Goal: Task Accomplishment & Management: Manage account settings

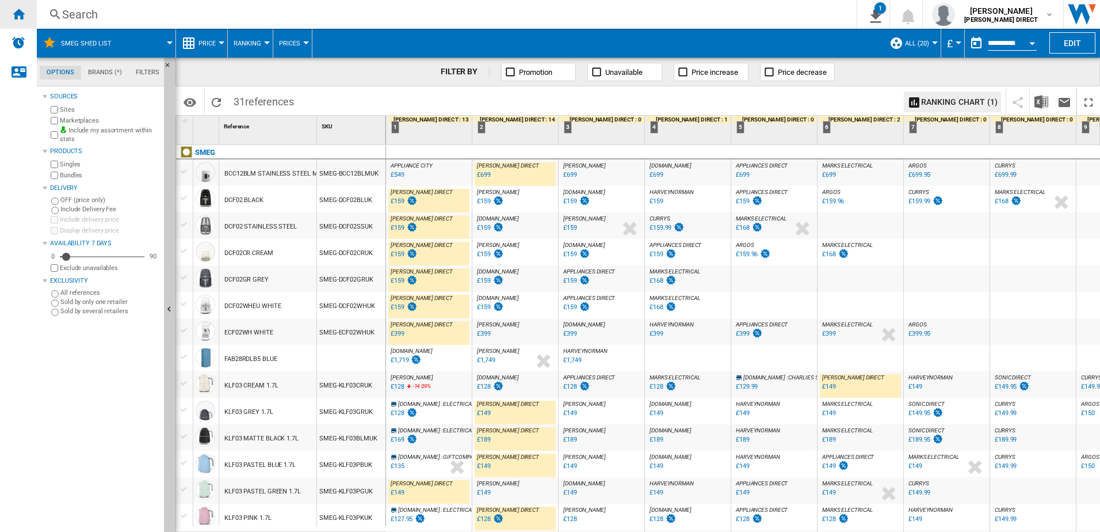
click at [16, 12] on ng-md-icon "Home" at bounding box center [19, 14] width 14 height 14
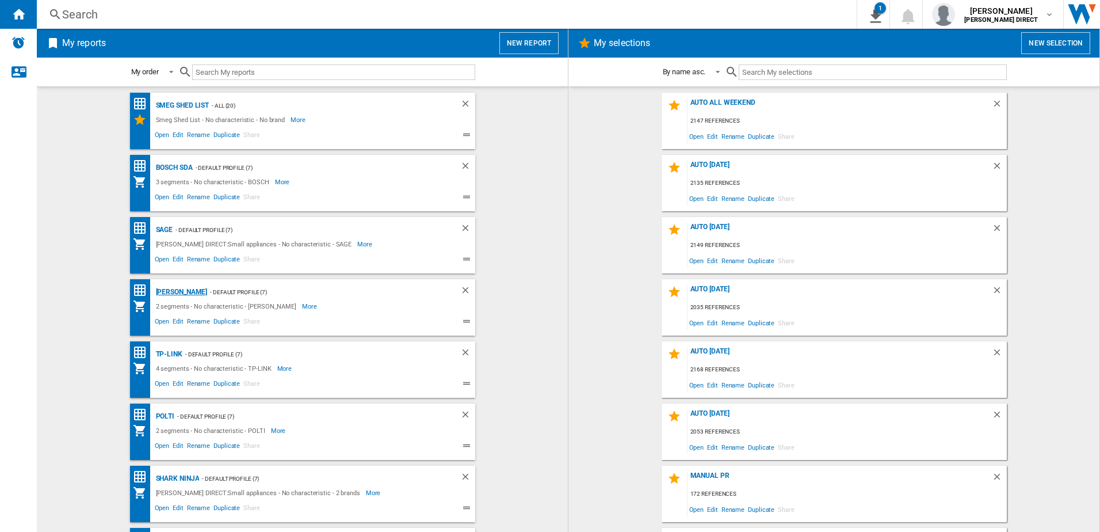
click at [170, 293] on div "[PERSON_NAME]" at bounding box center [180, 292] width 55 height 14
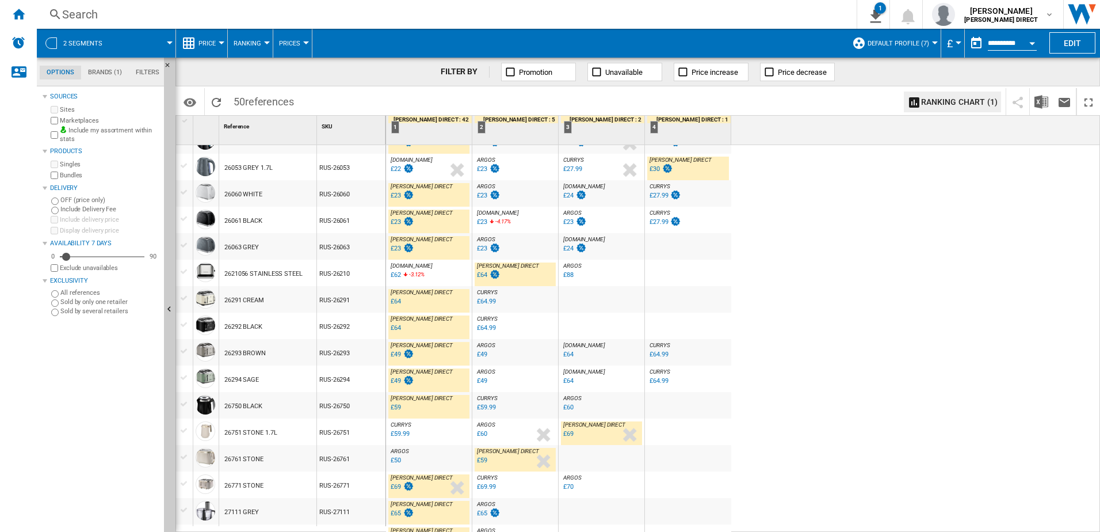
scroll to position [460, 0]
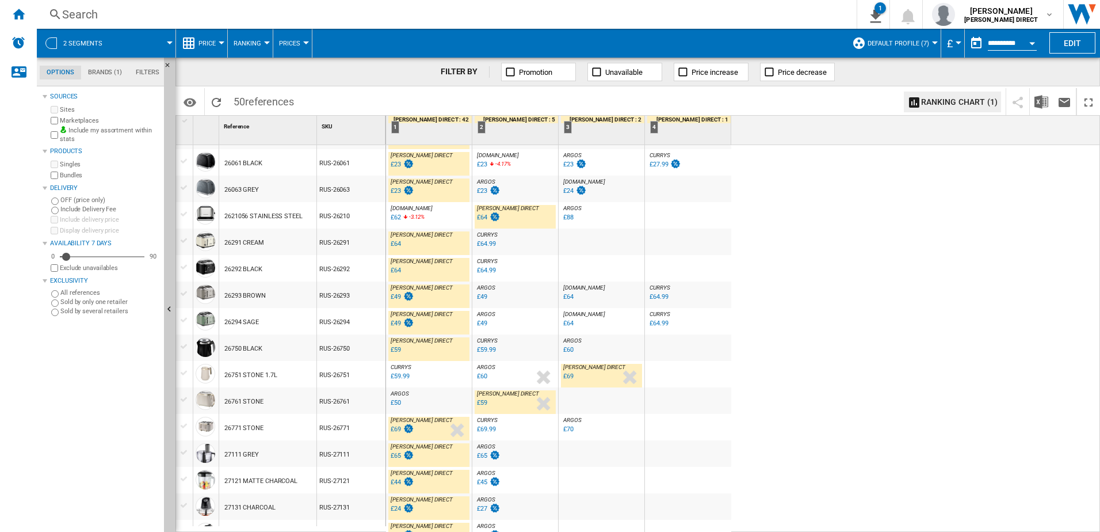
click at [405, 374] on div "£59.99" at bounding box center [400, 375] width 18 height 7
click at [394, 405] on div "£50" at bounding box center [396, 402] width 10 height 7
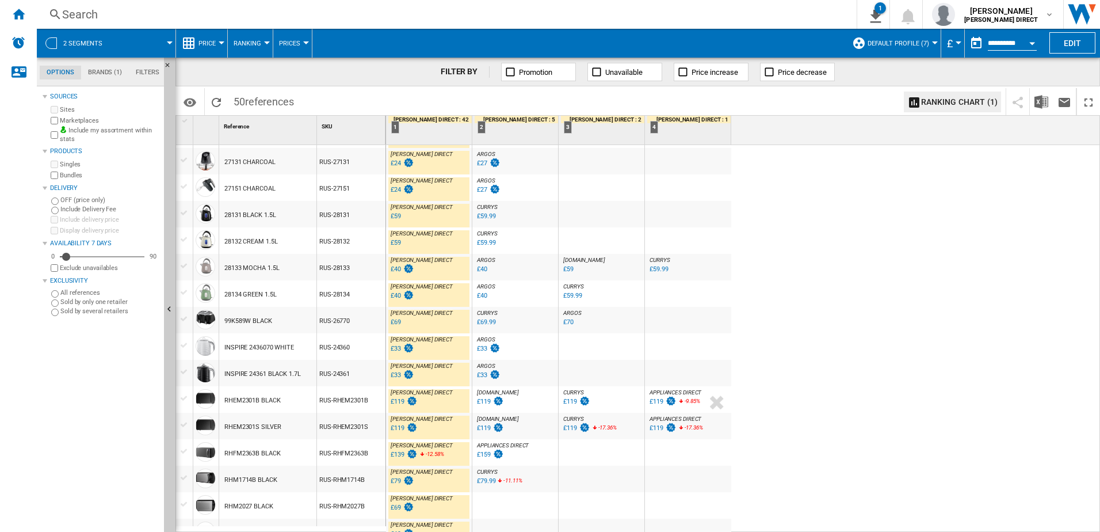
scroll to position [921, 0]
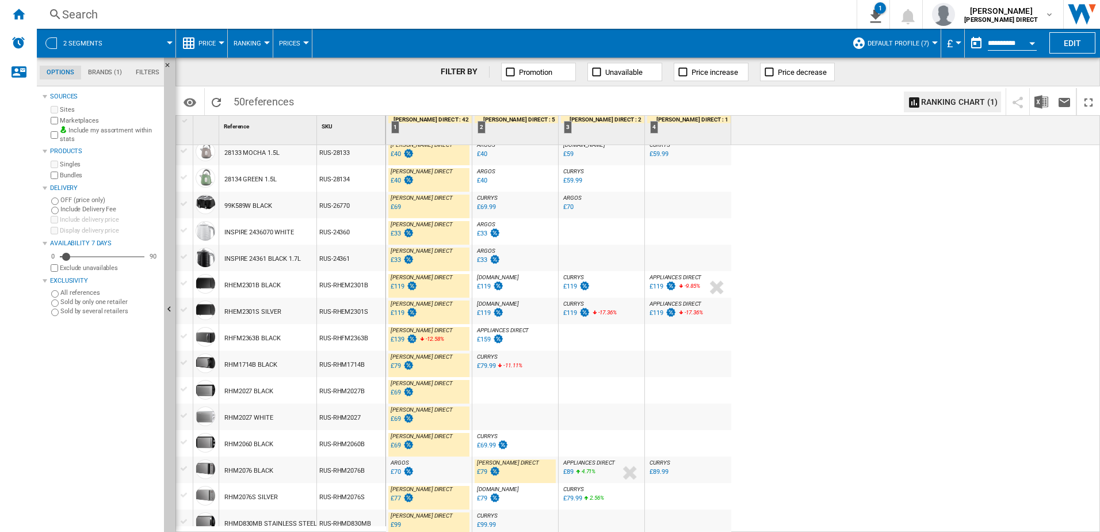
click at [398, 341] on div "£139" at bounding box center [398, 339] width 14 height 7
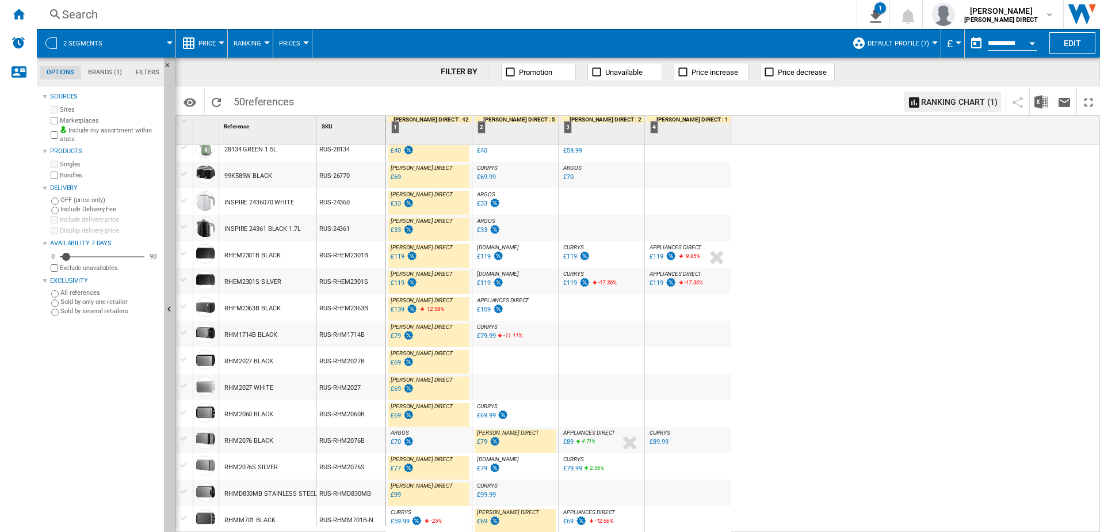
click at [396, 439] on div "£70" at bounding box center [396, 441] width 10 height 7
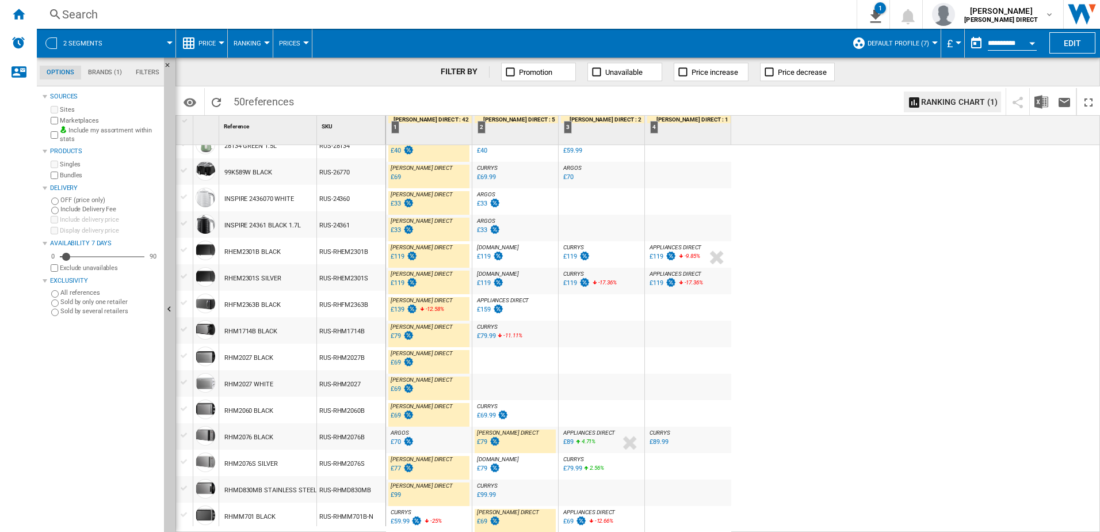
click at [397, 516] on div "£59.99" at bounding box center [405, 522] width 33 height 12
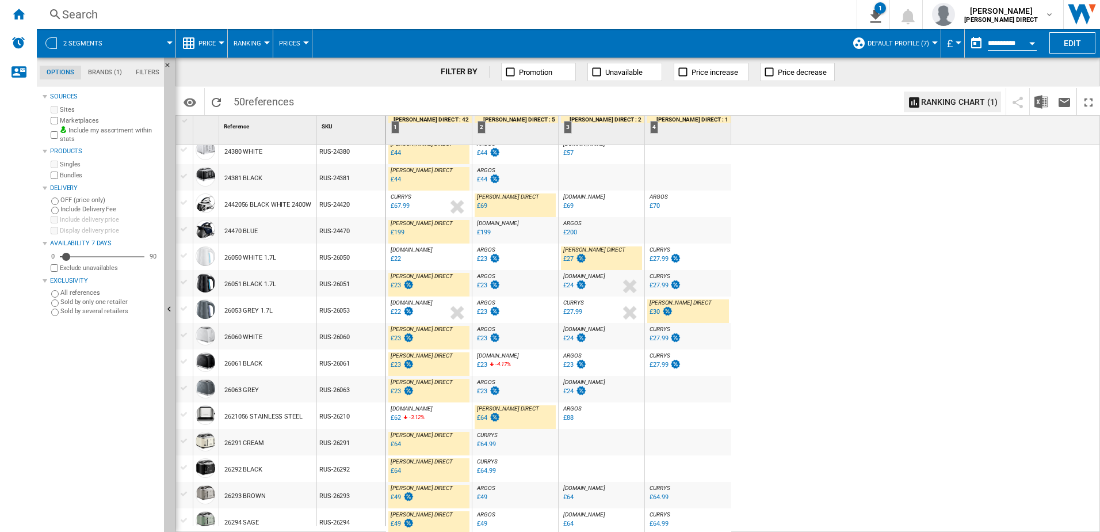
scroll to position [0, 0]
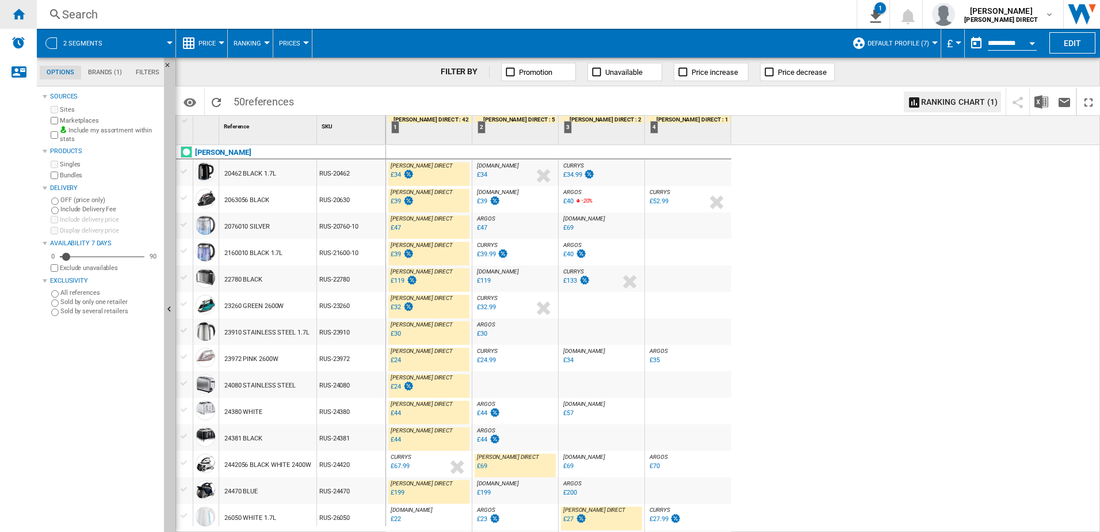
click at [24, 17] on ng-md-icon "Home" at bounding box center [19, 14] width 14 height 14
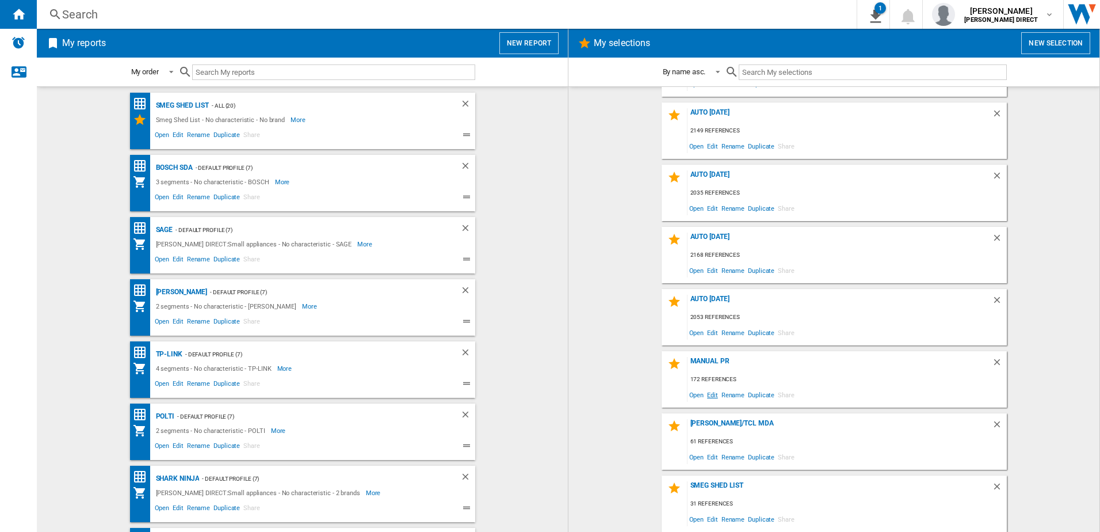
click at [708, 393] on span "Edit" at bounding box center [713, 395] width 14 height 16
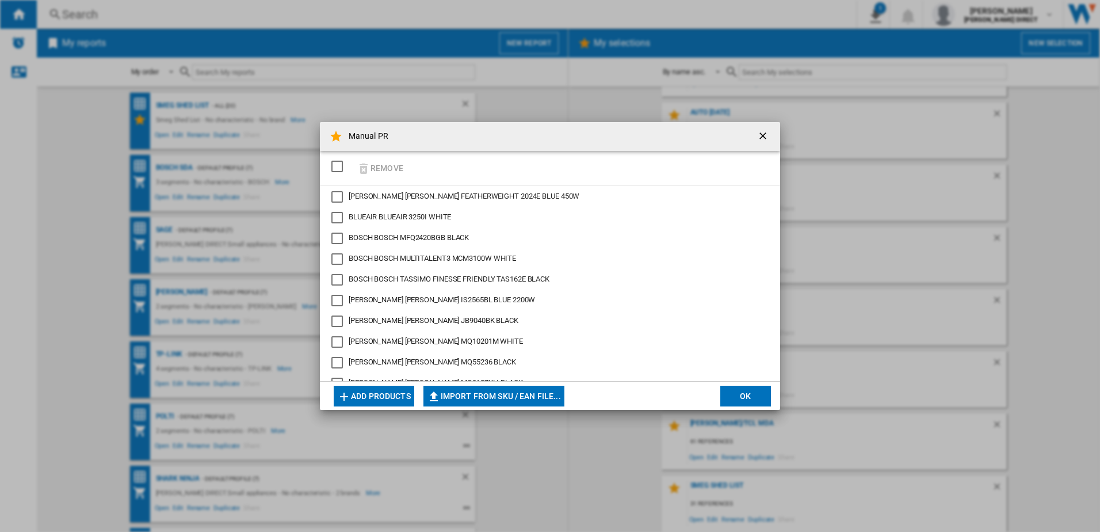
click at [338, 165] on div "SELECTIONS.EDITION_POPUP.SELECT_DESELECT" at bounding box center [337, 167] width 12 height 12
click at [383, 170] on button "Remove" at bounding box center [380, 167] width 54 height 27
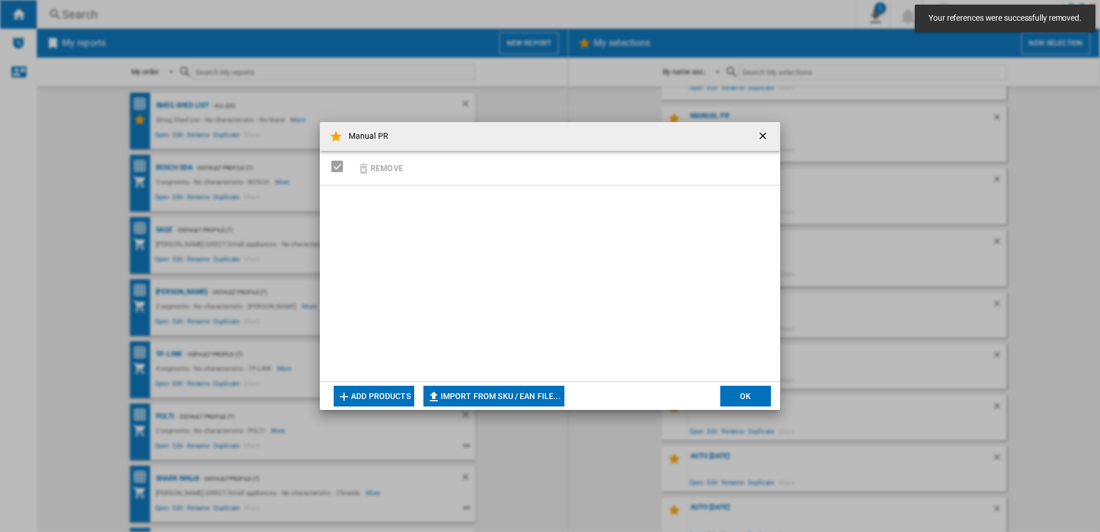
scroll to position [115, 0]
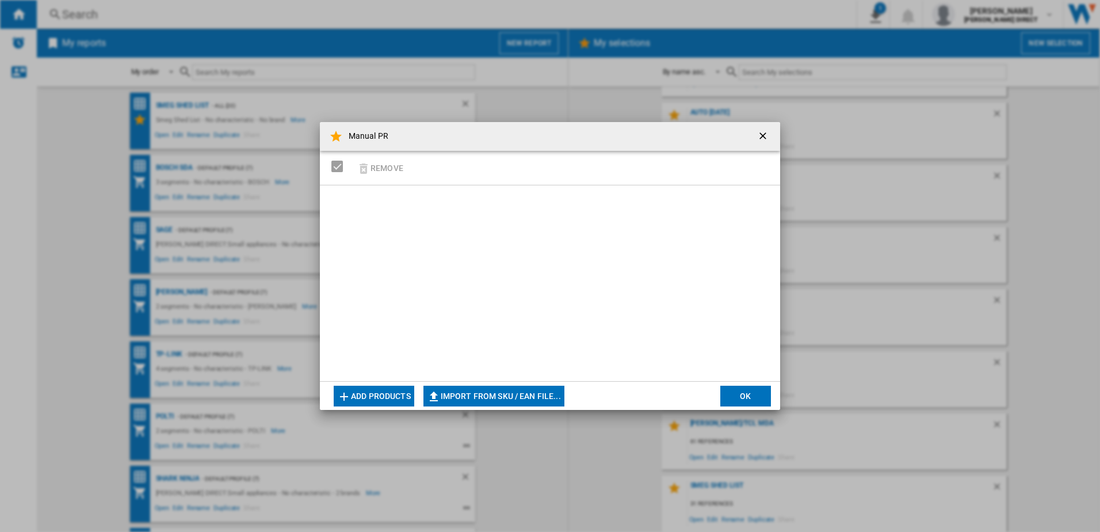
click at [535, 396] on button "Import from SKU / EAN file..." at bounding box center [494, 396] width 141 height 21
type input "**********"
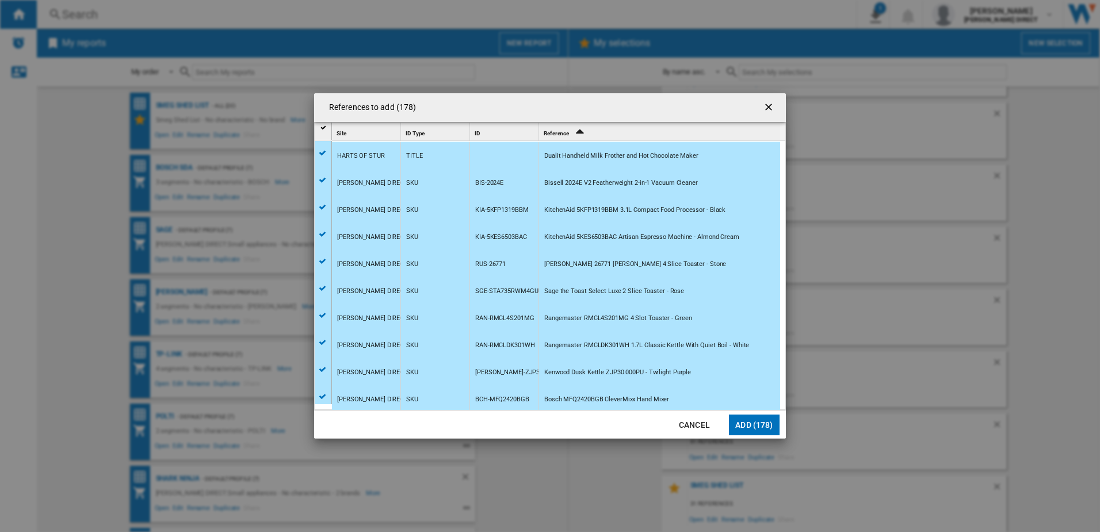
click at [754, 439] on div "References to add (178) Site 1 ID Type 1 ID 1 Reference 2 HARTS OF STUR TITLE D…" at bounding box center [550, 266] width 1100 height 532
click at [755, 432] on button "Add (178)" at bounding box center [754, 424] width 51 height 21
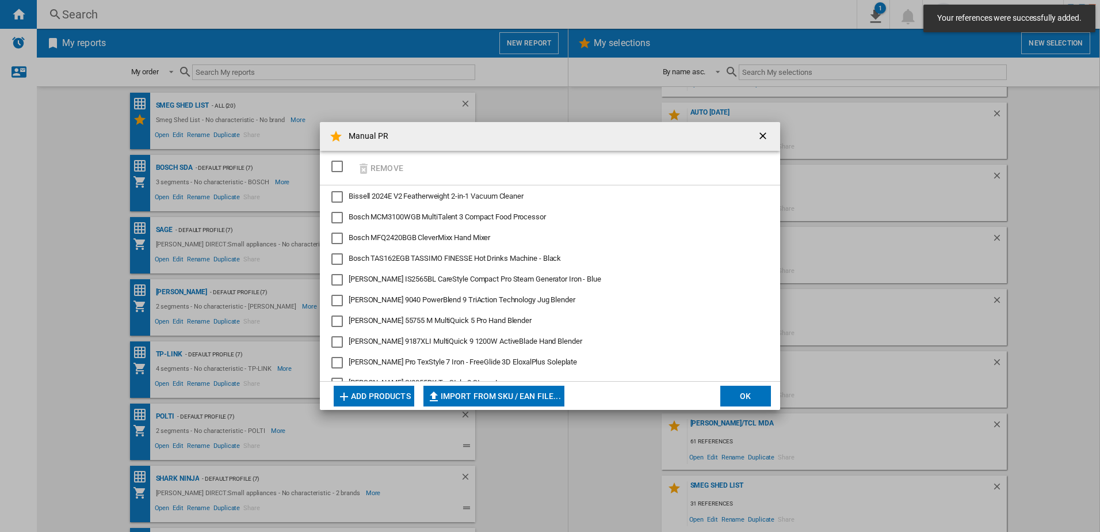
click at [744, 391] on button "OK" at bounding box center [745, 396] width 51 height 21
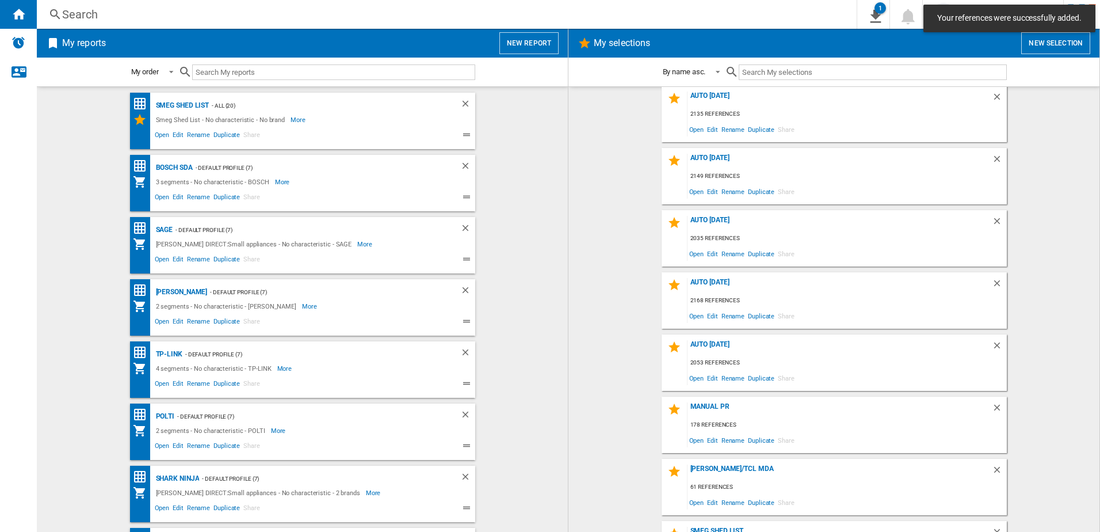
scroll to position [0, 0]
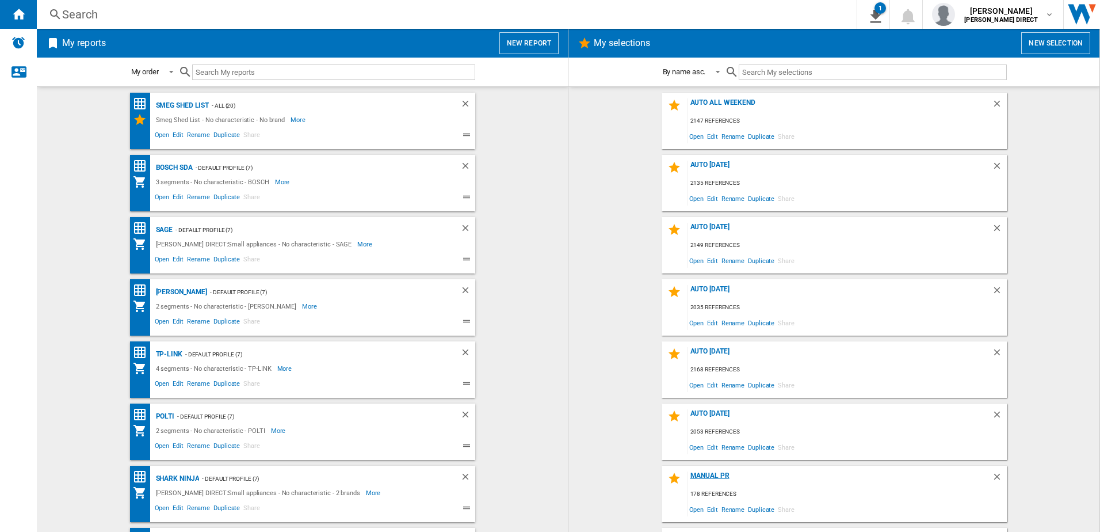
click at [704, 474] on div "Manual PR" at bounding box center [840, 479] width 304 height 16
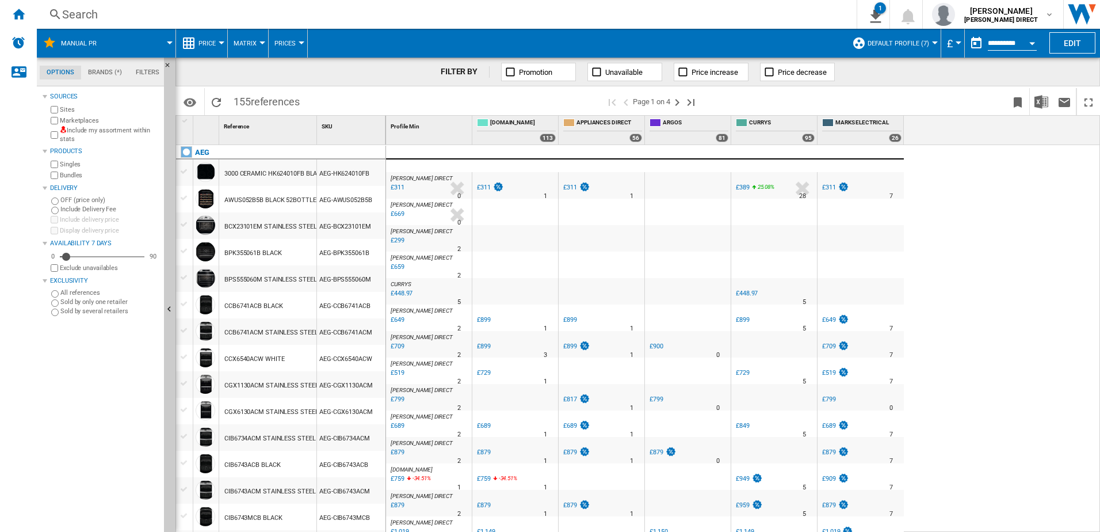
click at [60, 133] on label "Include my assortment within stats" at bounding box center [110, 135] width 100 height 18
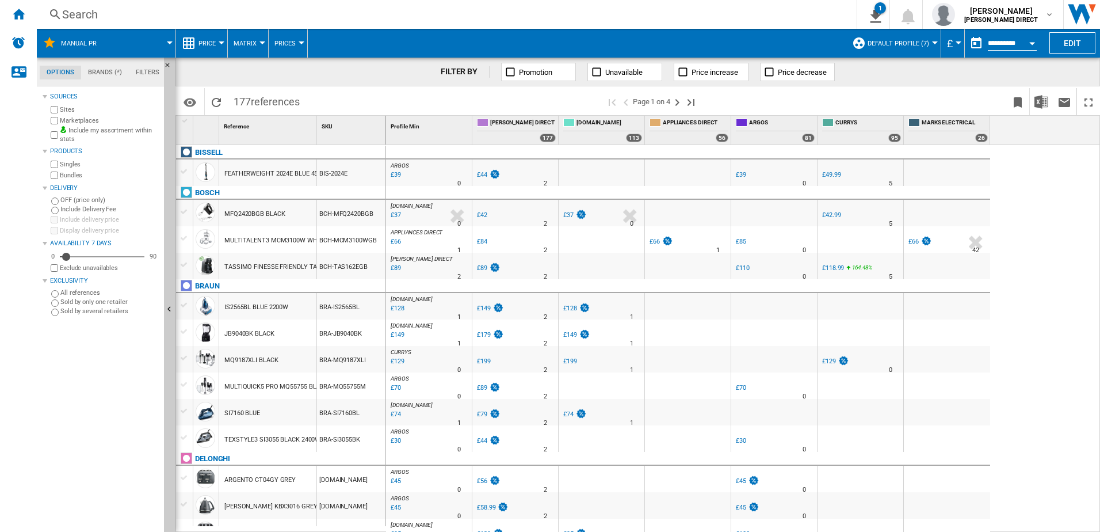
click at [257, 35] on button "Matrix" at bounding box center [248, 43] width 29 height 29
click at [273, 97] on button "Ranking" at bounding box center [254, 99] width 55 height 28
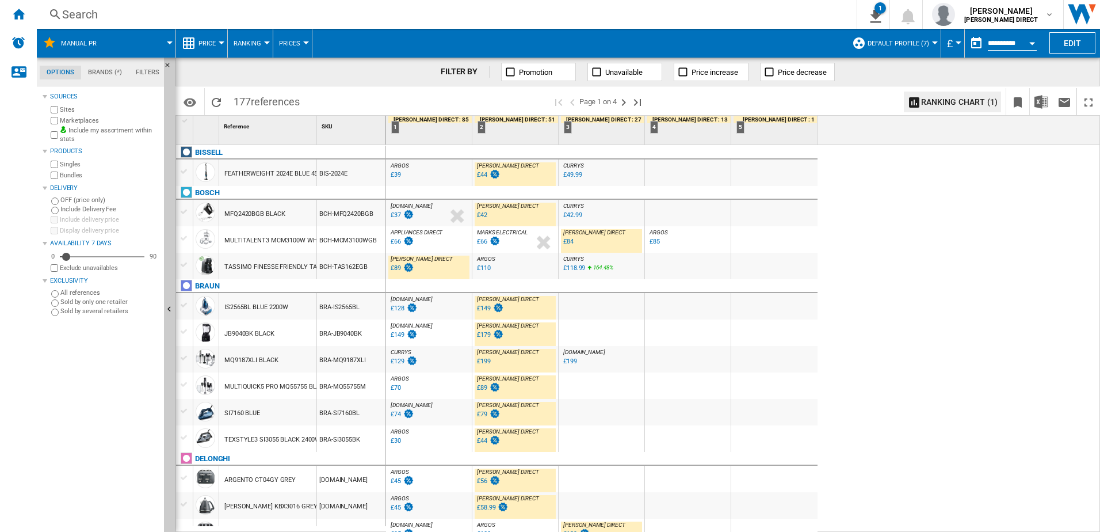
click at [395, 269] on div "£89" at bounding box center [396, 267] width 10 height 7
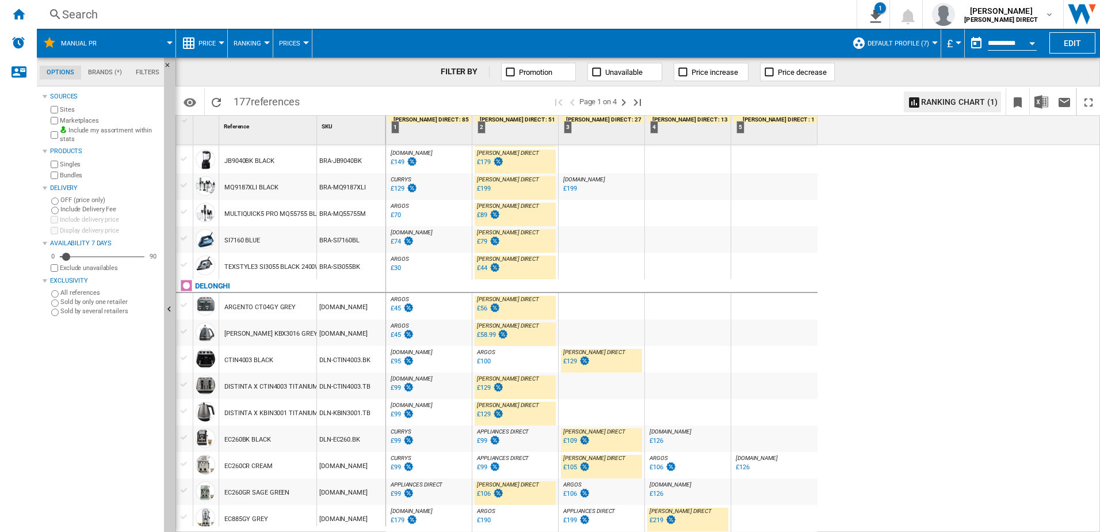
click at [487, 310] on div "£56" at bounding box center [487, 309] width 25 height 12
click at [485, 338] on div "£58.99" at bounding box center [491, 335] width 33 height 12
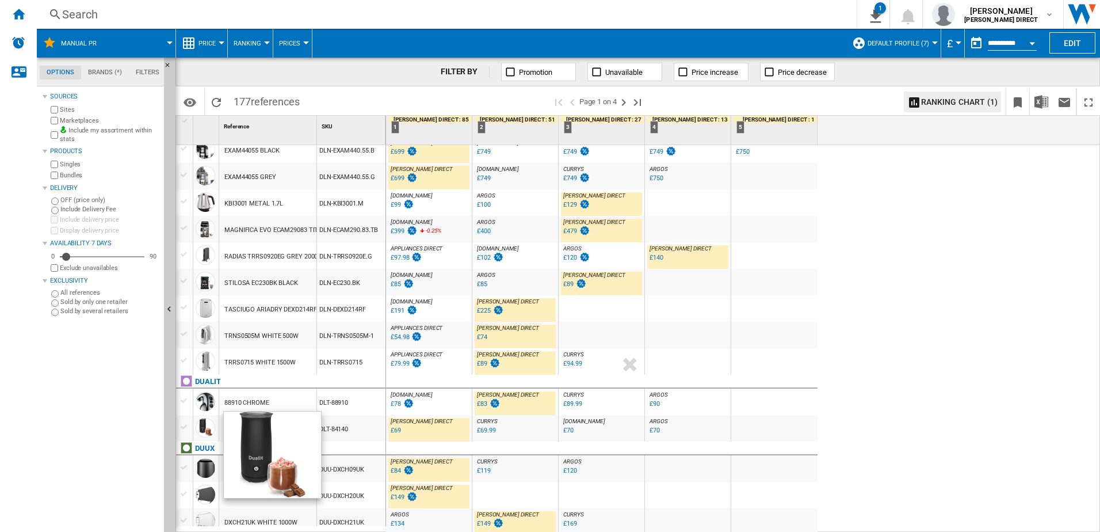
scroll to position [863, 0]
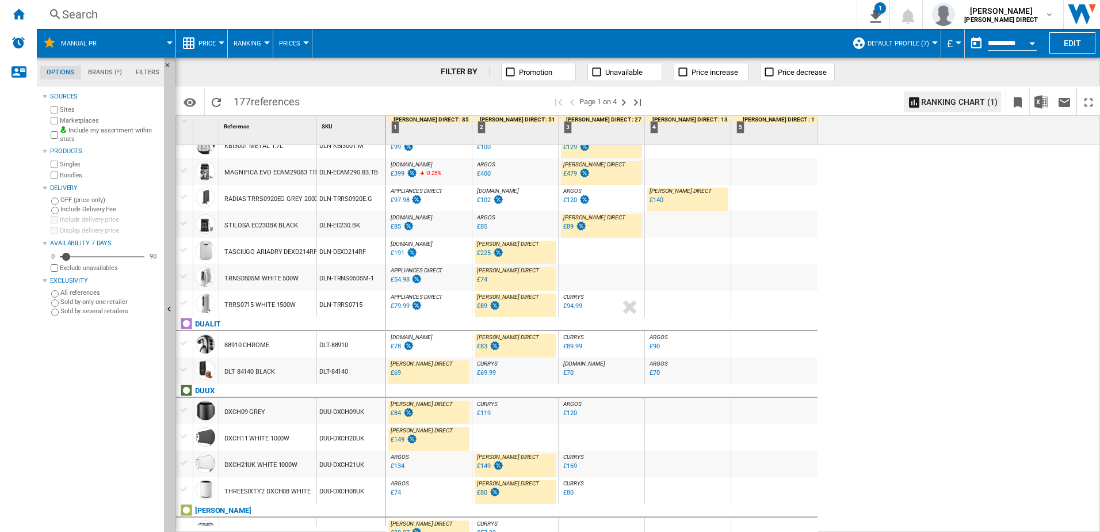
click at [401, 372] on div "£69" at bounding box center [396, 372] width 10 height 7
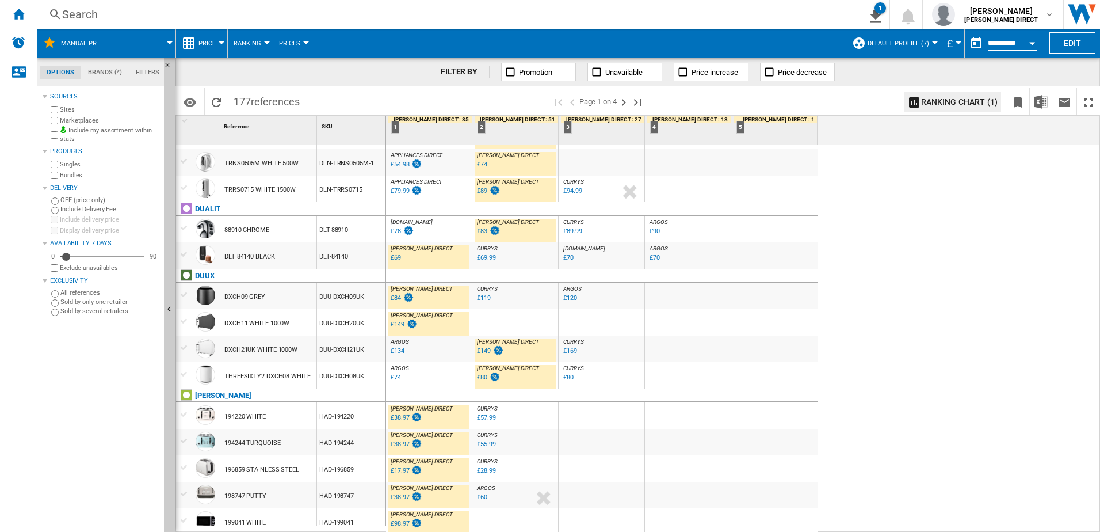
click at [482, 378] on div "£80" at bounding box center [482, 376] width 10 height 7
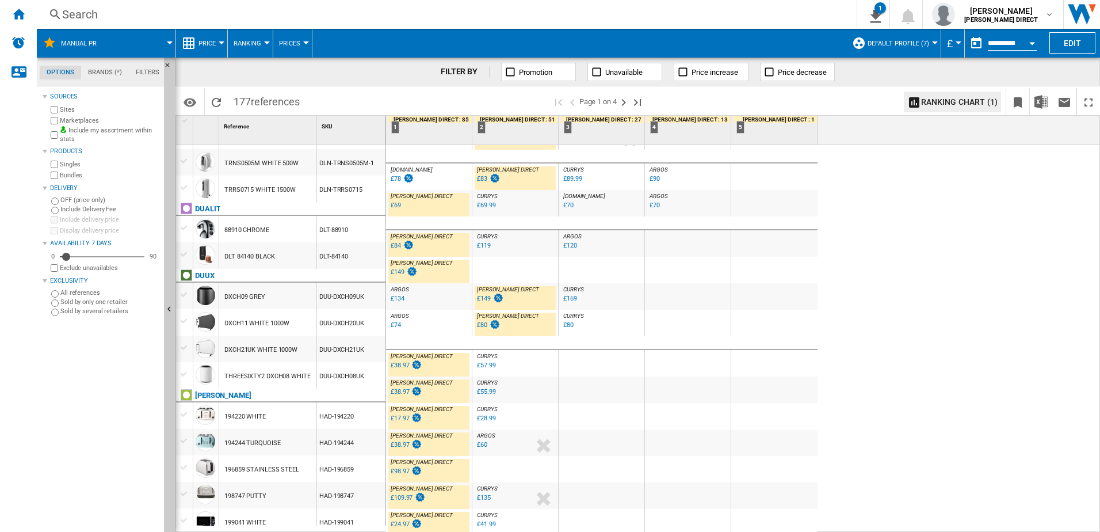
scroll to position [1034, 0]
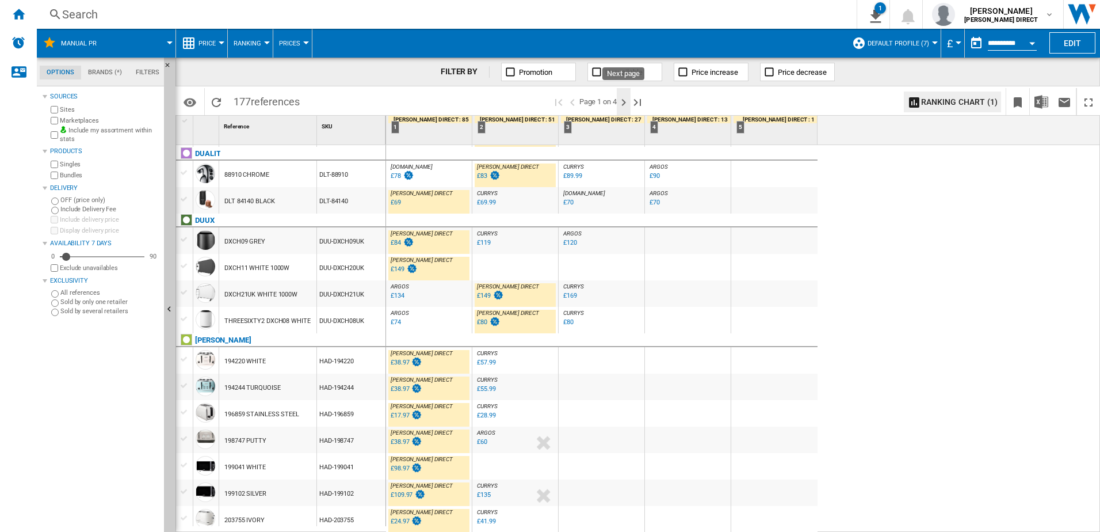
click at [621, 96] on ng-md-icon "Next page" at bounding box center [624, 103] width 14 height 14
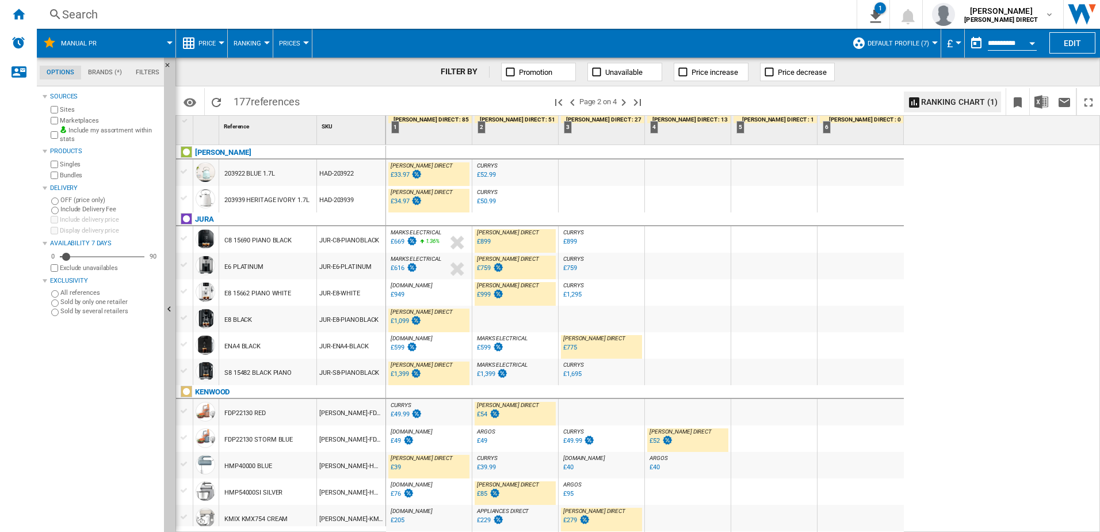
click at [397, 240] on div "£669" at bounding box center [398, 241] width 14 height 7
click at [570, 346] on div "£775" at bounding box center [570, 347] width 14 height 7
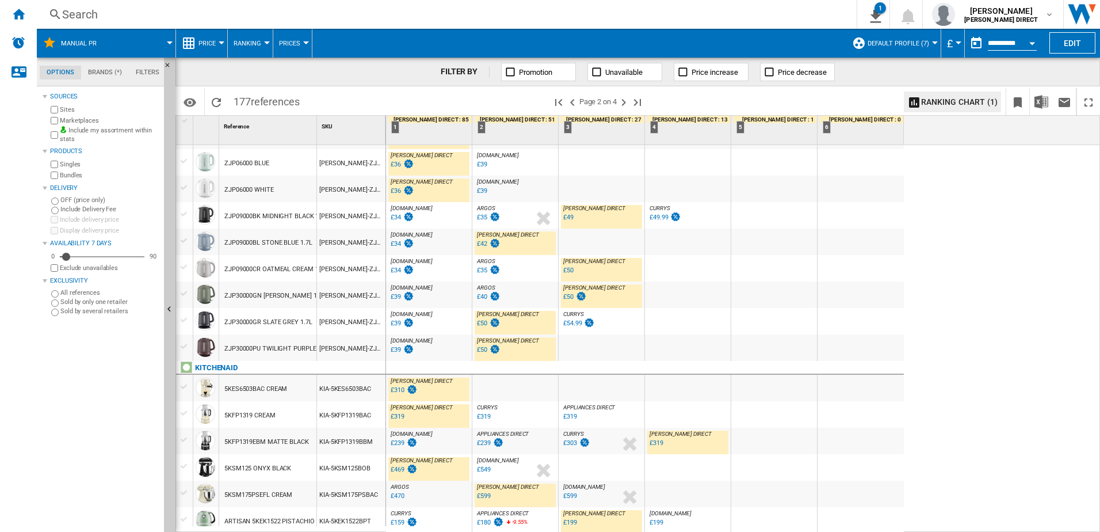
scroll to position [863, 0]
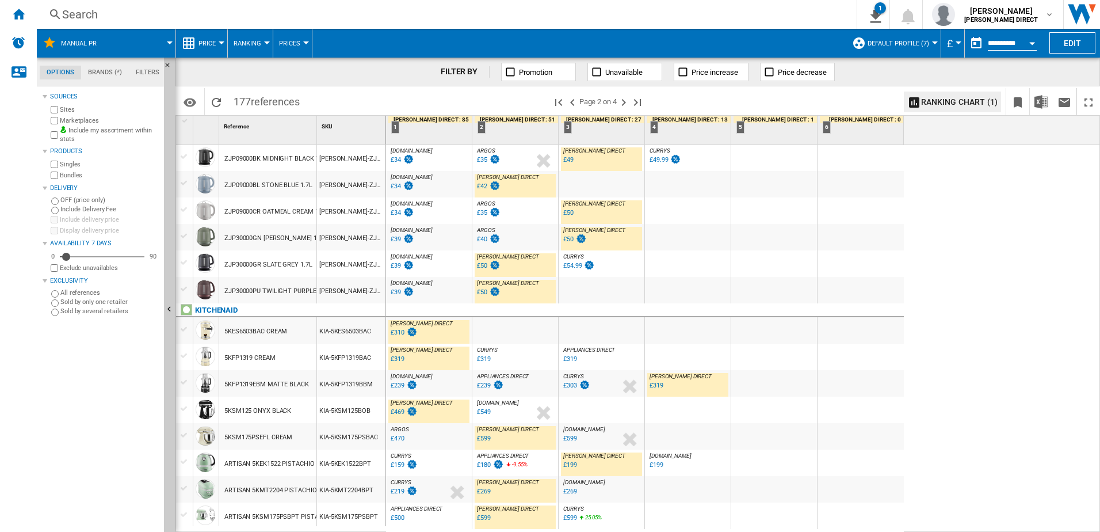
click at [400, 361] on div "£319" at bounding box center [398, 358] width 14 height 7
click at [653, 384] on div "£319" at bounding box center [657, 385] width 14 height 7
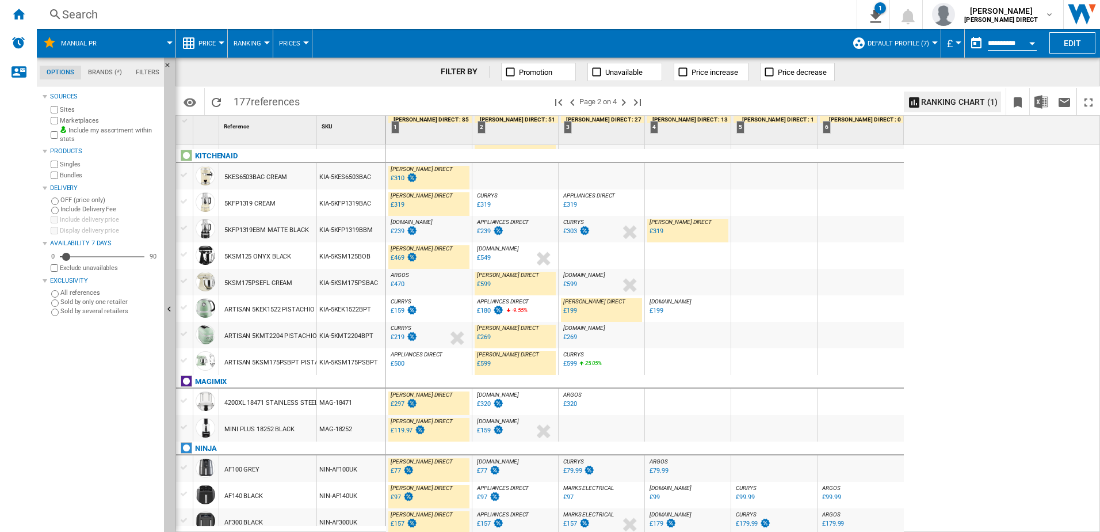
scroll to position [1020, 0]
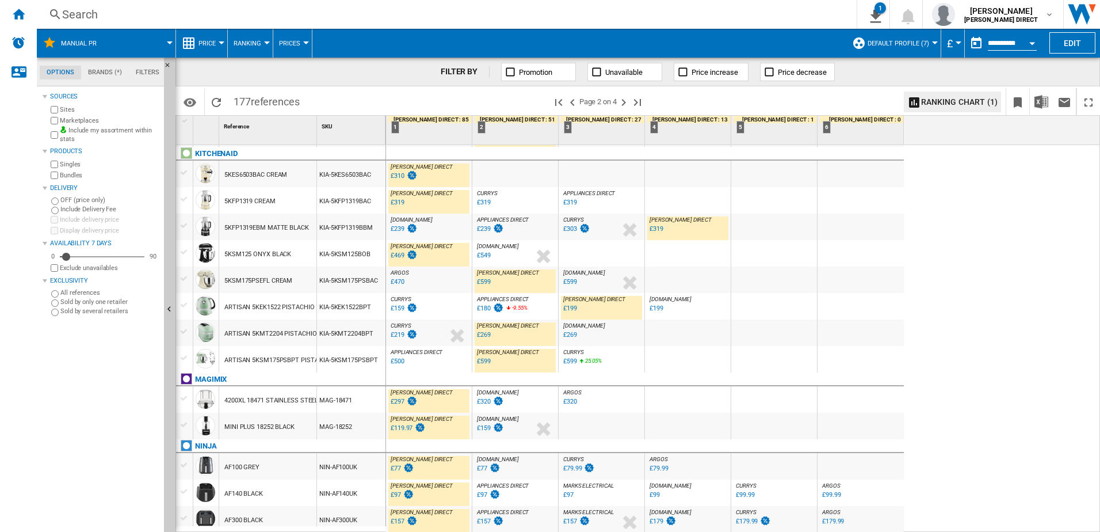
click at [571, 310] on div "£199" at bounding box center [570, 307] width 14 height 7
click at [485, 335] on div "£269" at bounding box center [484, 334] width 14 height 7
click at [623, 103] on ng-md-icon "Next page" at bounding box center [624, 103] width 14 height 14
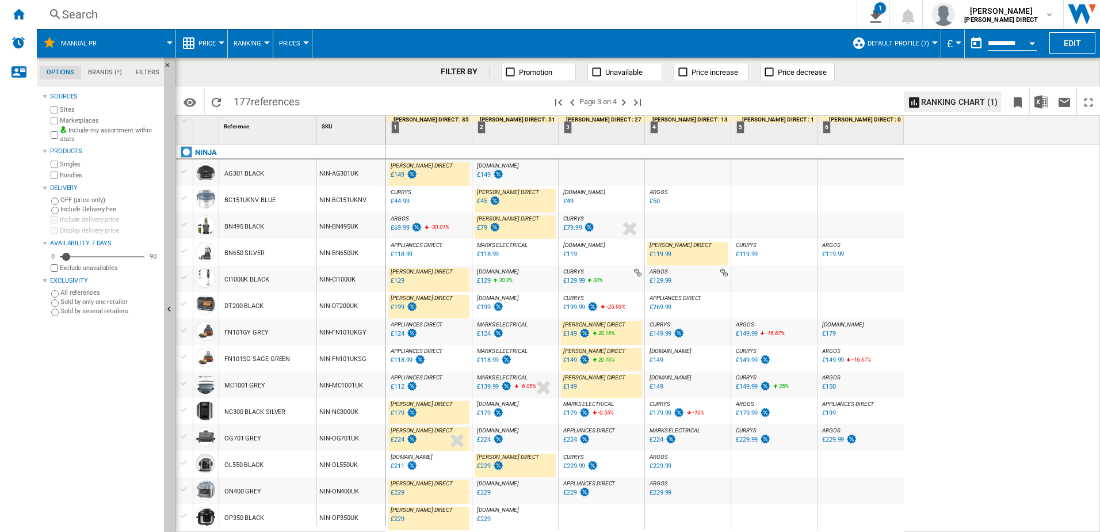
click at [653, 256] on div "£119.99" at bounding box center [661, 253] width 22 height 7
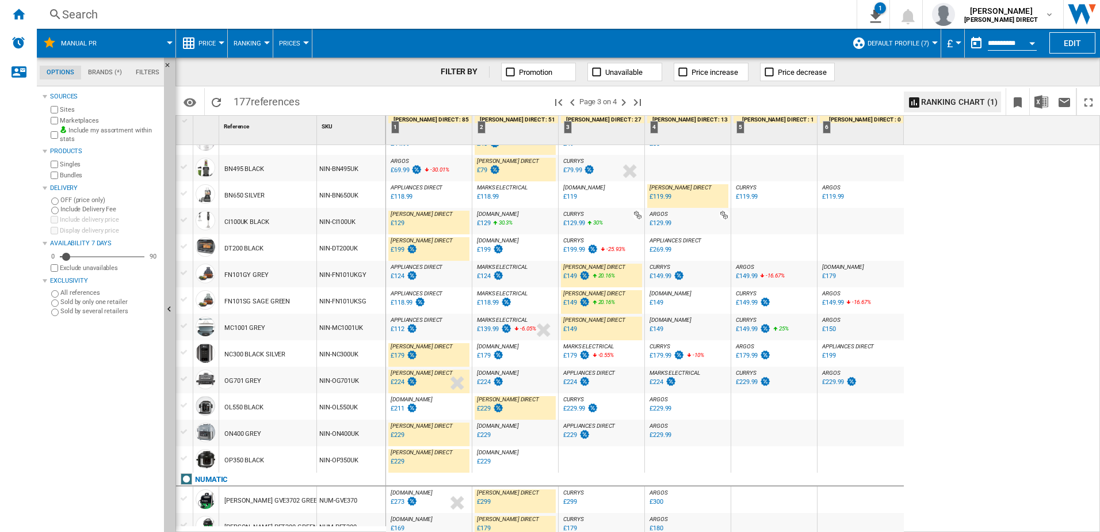
click at [571, 330] on div "£149" at bounding box center [570, 328] width 14 height 7
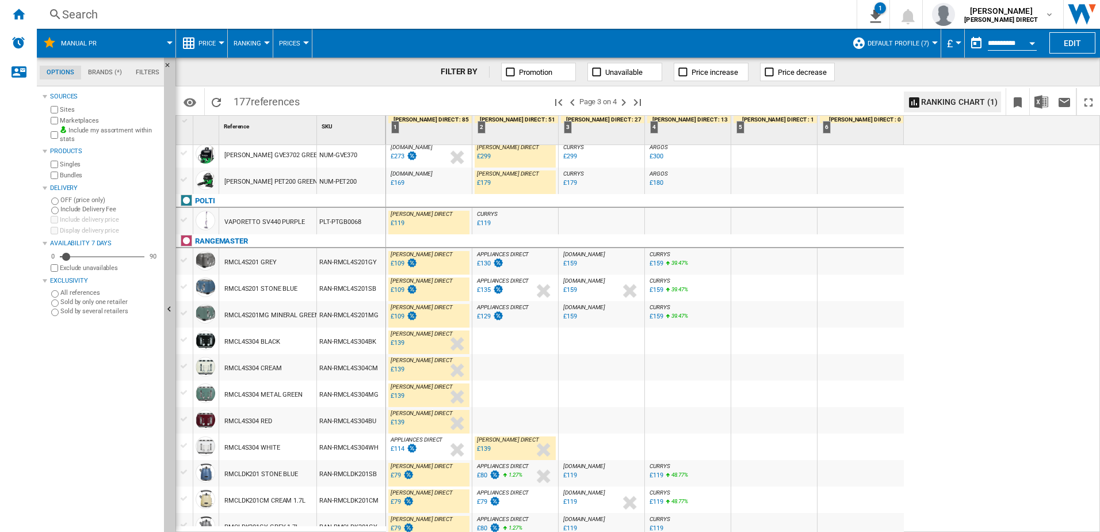
scroll to position [633, 0]
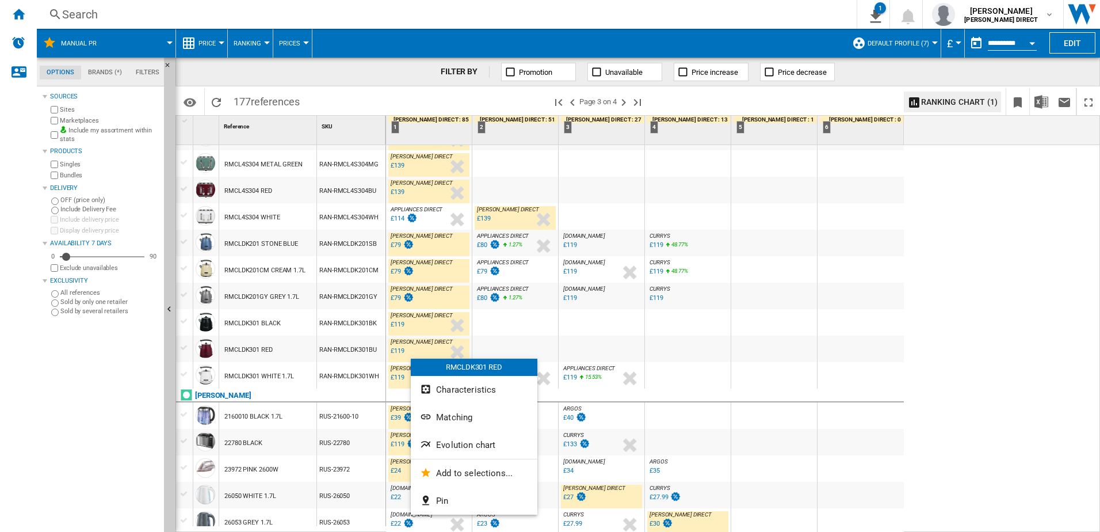
click at [895, 304] on div at bounding box center [550, 266] width 1100 height 532
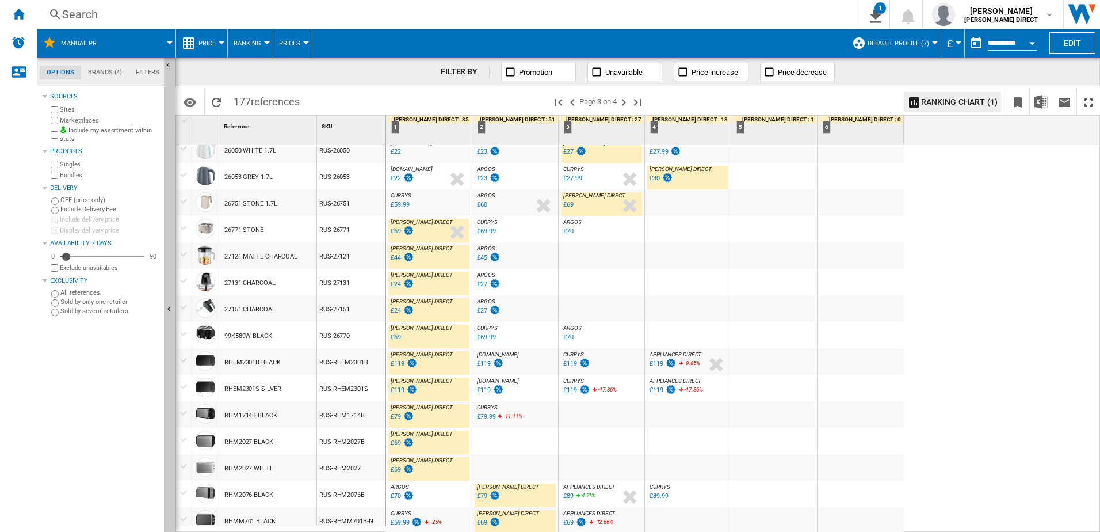
scroll to position [1012, 0]
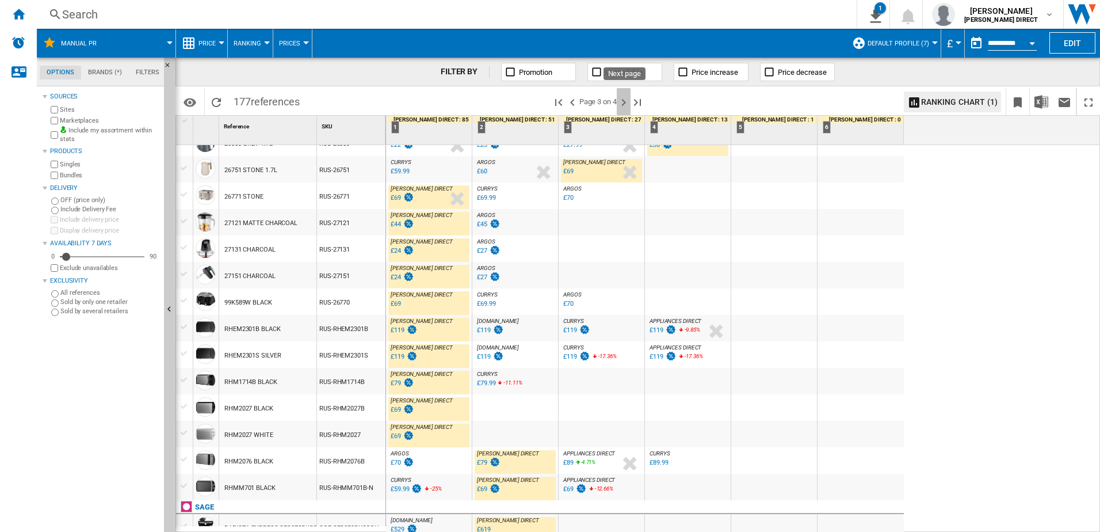
click at [620, 100] on ng-md-icon "Next page" at bounding box center [624, 103] width 14 height 14
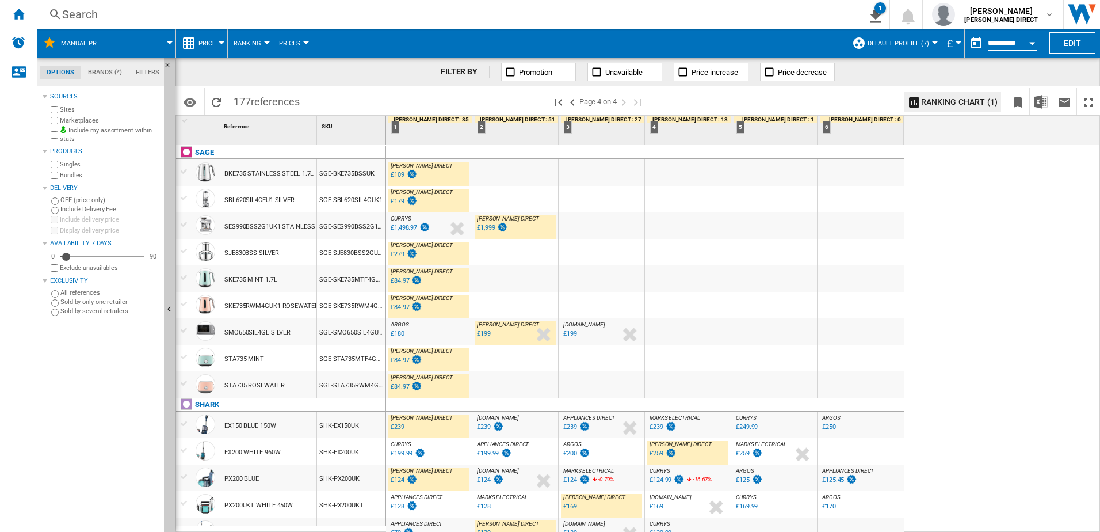
click at [408, 228] on div "£1,498.97" at bounding box center [404, 227] width 26 height 7
click at [485, 227] on div "£1,999" at bounding box center [486, 227] width 18 height 7
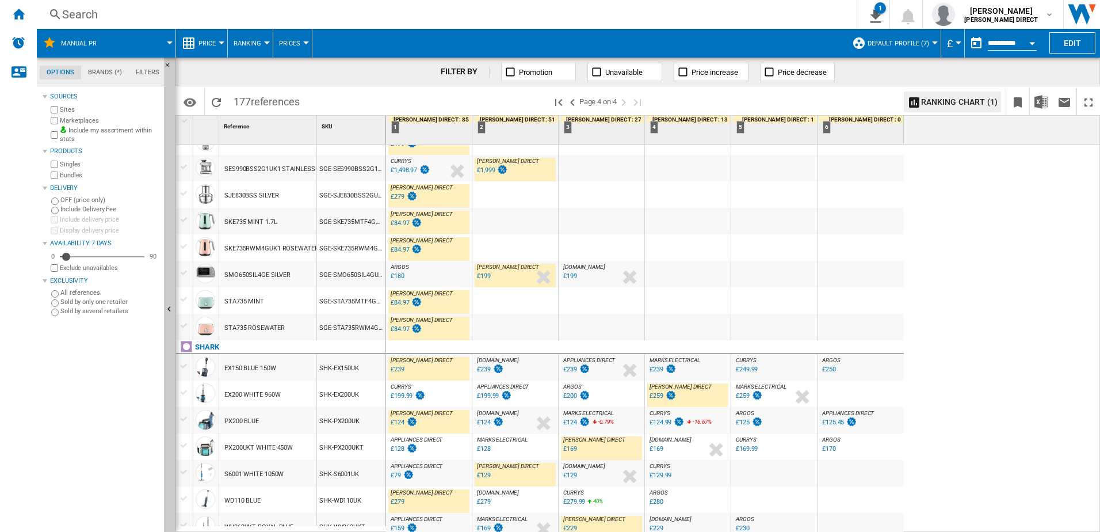
scroll to position [288, 0]
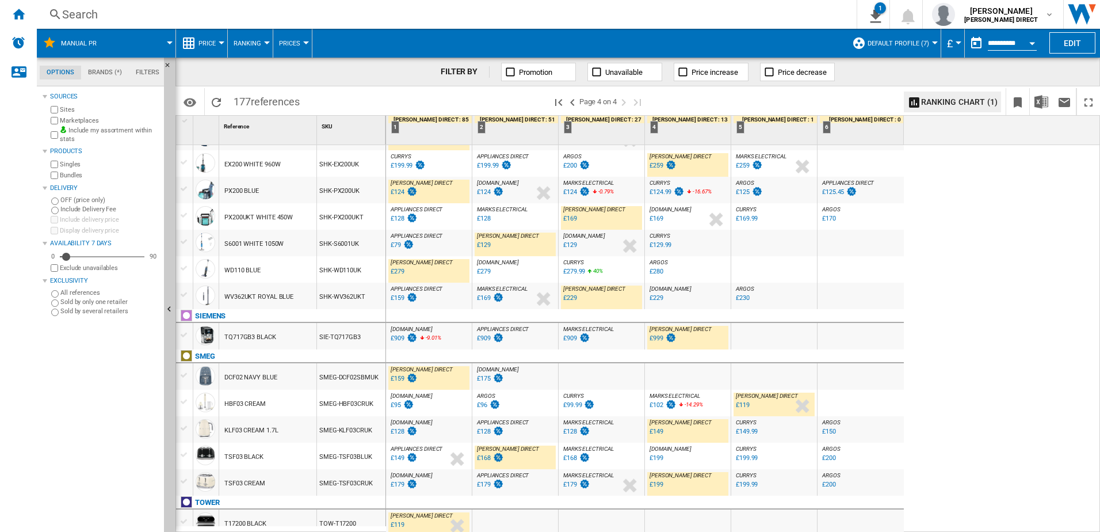
click at [656, 433] on div "£149" at bounding box center [657, 431] width 14 height 7
click at [651, 485] on div "£199" at bounding box center [657, 484] width 14 height 7
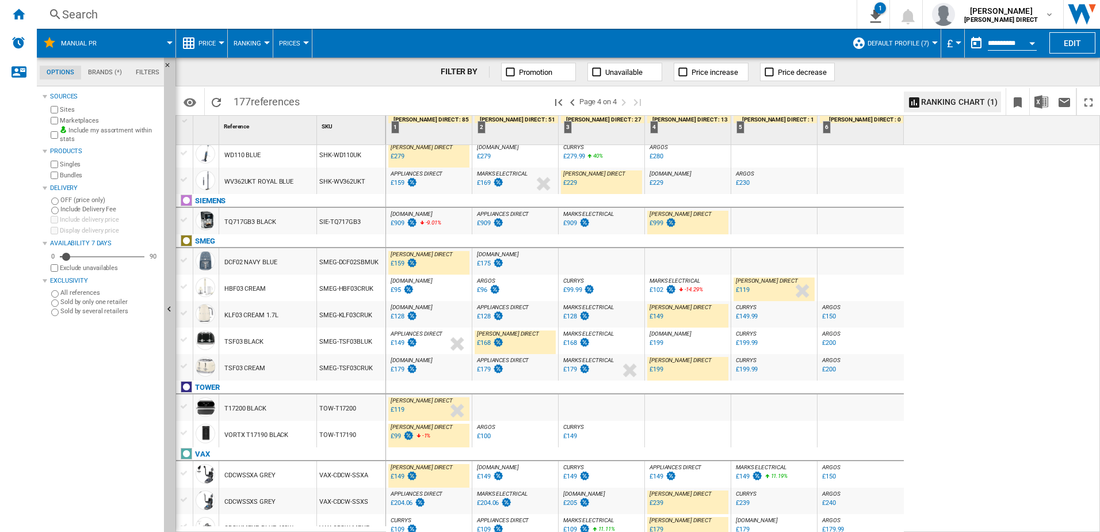
click at [394, 432] on div "£99" at bounding box center [396, 435] width 10 height 7
click at [406, 473] on img at bounding box center [412, 476] width 12 height 10
click at [654, 501] on div "£239" at bounding box center [657, 502] width 14 height 7
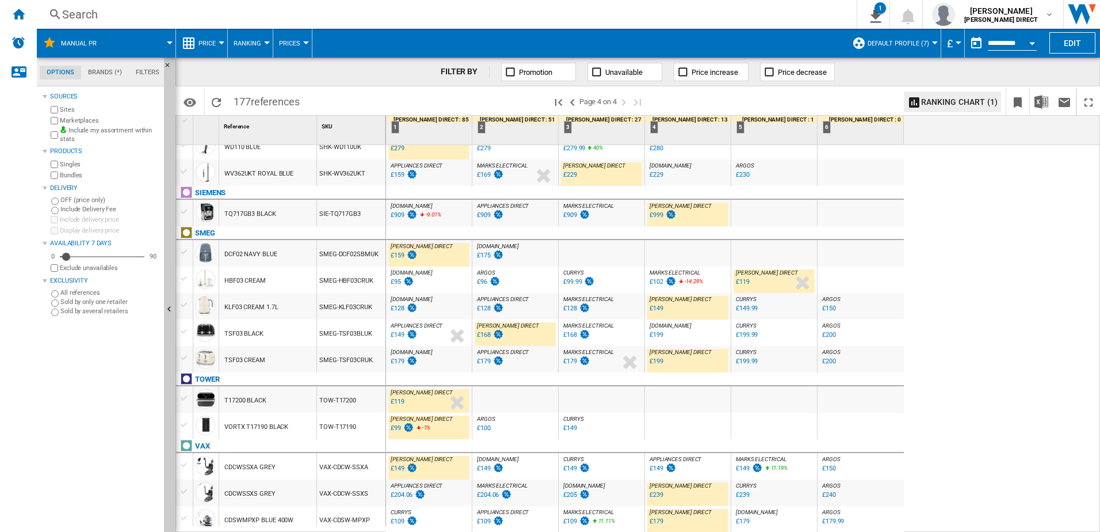
click at [657, 520] on div "£179" at bounding box center [657, 520] width 14 height 7
